Goal: Task Accomplishment & Management: Complete application form

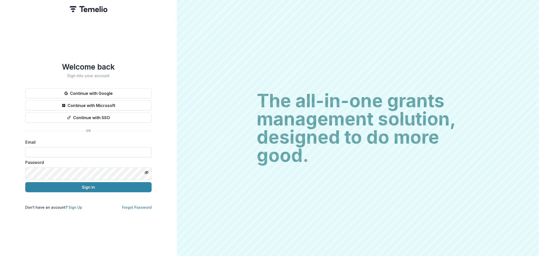
click at [50, 157] on input at bounding box center [88, 152] width 126 height 10
type input "**********"
click at [78, 192] on button "Sign In" at bounding box center [88, 187] width 126 height 10
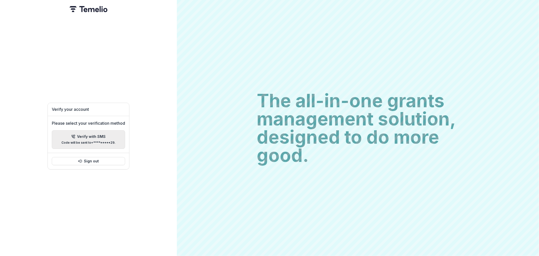
click at [84, 137] on p "Verify with SMS" at bounding box center [91, 137] width 29 height 4
type input "*"
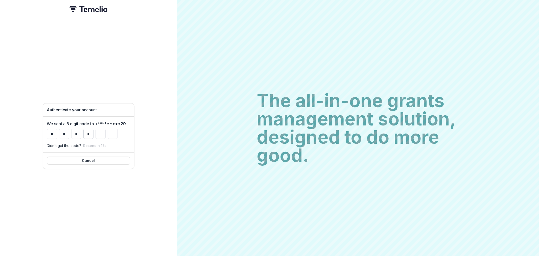
type input "*"
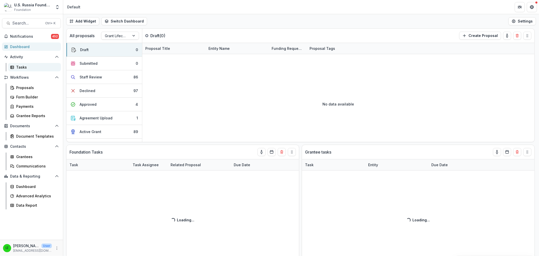
click at [27, 70] on div "Tasks" at bounding box center [36, 66] width 41 height 5
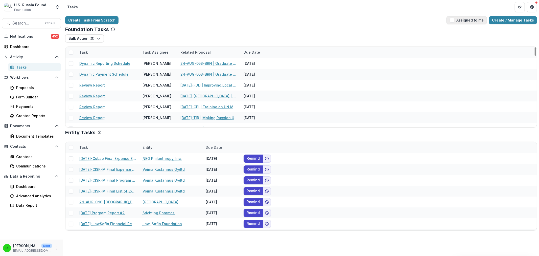
click at [450, 22] on span "button" at bounding box center [452, 20] width 5 height 5
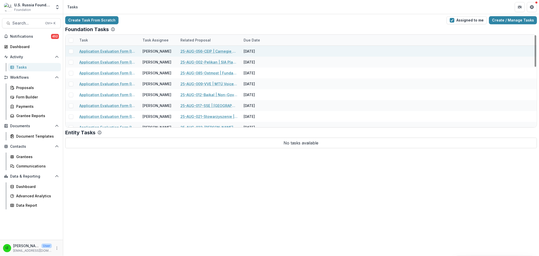
click at [202, 54] on link "25-AUG-056-CEIP | Carnegie Endowment for International Peace - 2025 - Grant Pro…" at bounding box center [209, 51] width 57 height 5
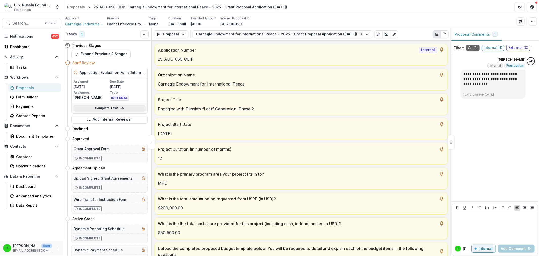
click at [92, 111] on link "Complete Task" at bounding box center [110, 108] width 72 height 6
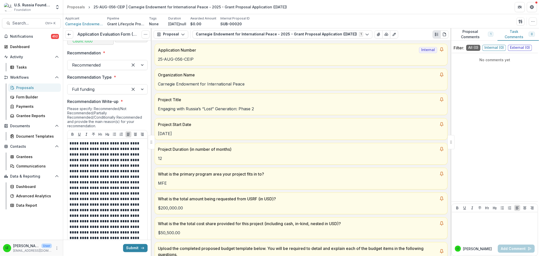
scroll to position [562, 0]
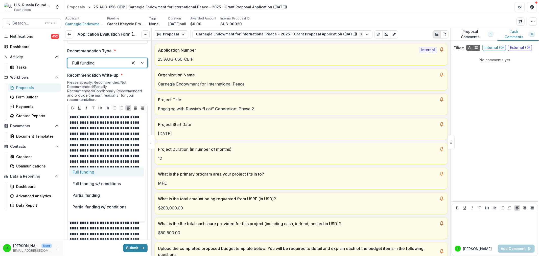
click at [138, 68] on div at bounding box center [137, 63] width 19 height 10
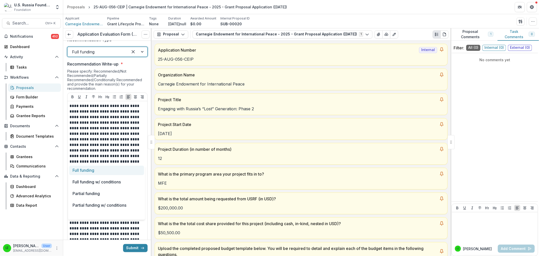
scroll to position [590, 0]
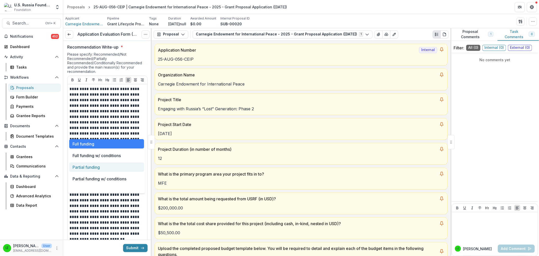
click at [102, 169] on div "Partial funding" at bounding box center [106, 166] width 75 height 9
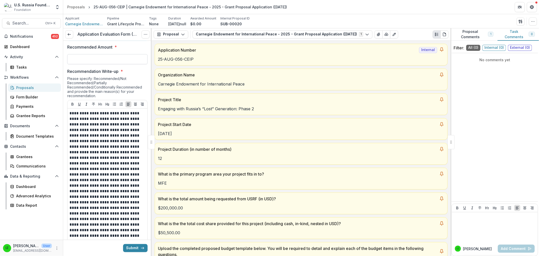
click at [81, 64] on input "Recommended Amount *" at bounding box center [107, 59] width 80 height 10
type input "********"
click at [135, 50] on label "Recommended Amount *" at bounding box center [105, 47] width 77 height 6
click at [135, 64] on input "********" at bounding box center [107, 59] width 80 height 10
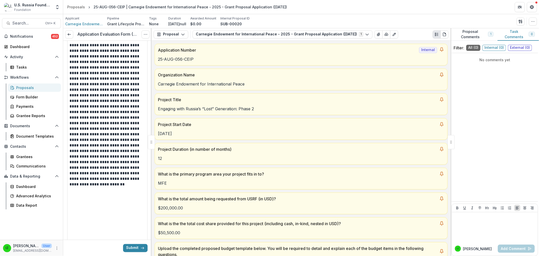
scroll to position [674, 0]
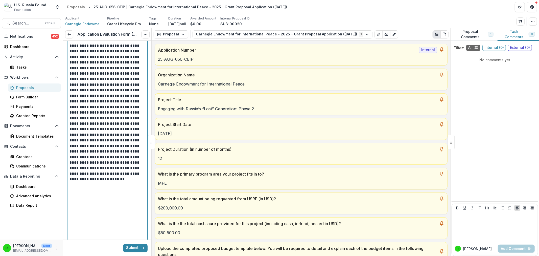
click at [140, 154] on p "**********" at bounding box center [105, 161] width 71 height 271
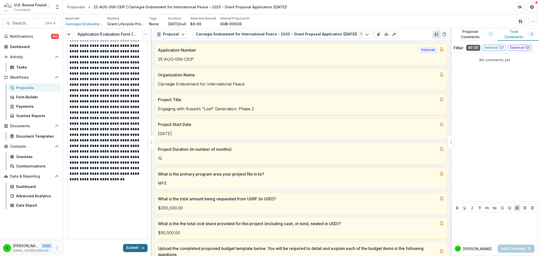
click at [127, 246] on button "Submit" at bounding box center [135, 248] width 25 height 8
